Goal: Navigation & Orientation: Find specific page/section

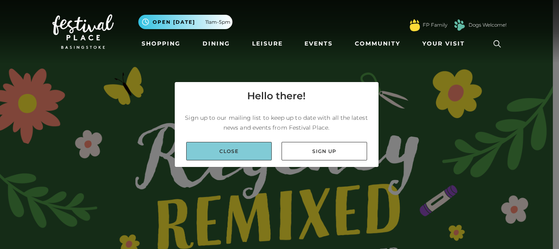
click at [258, 153] on link "Close" at bounding box center [229, 151] width 86 height 18
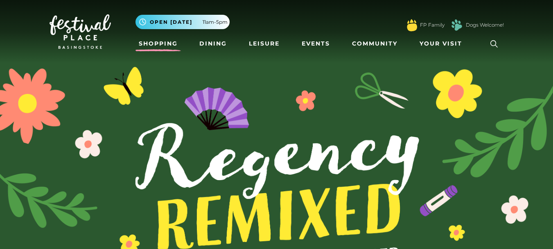
click at [166, 44] on link "Shopping" at bounding box center [158, 43] width 45 height 15
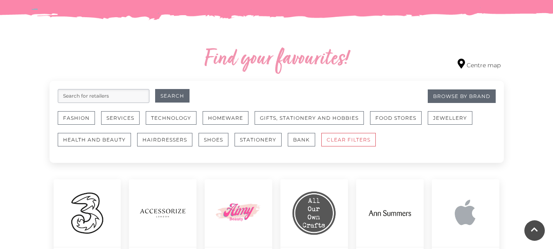
scroll to position [440, 0]
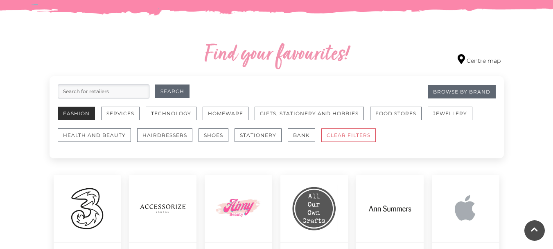
click at [73, 111] on button "Fashion" at bounding box center [76, 113] width 37 height 14
